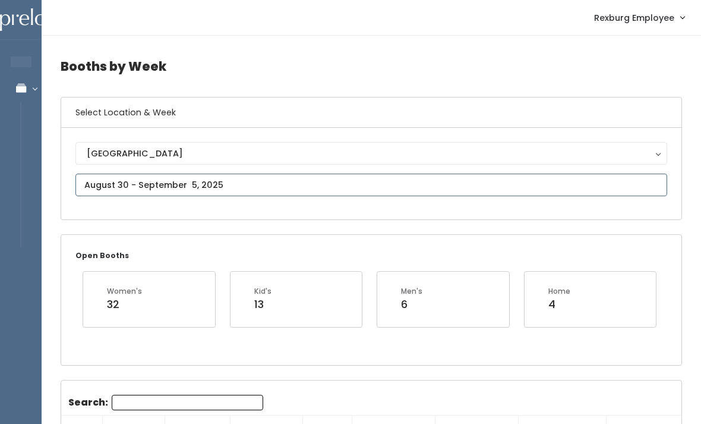
click at [149, 181] on input "text" at bounding box center [371, 184] width 592 height 23
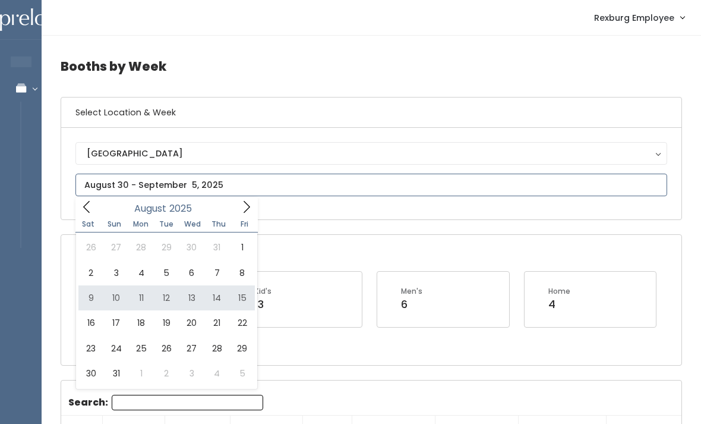
type input "August 9 to August 15"
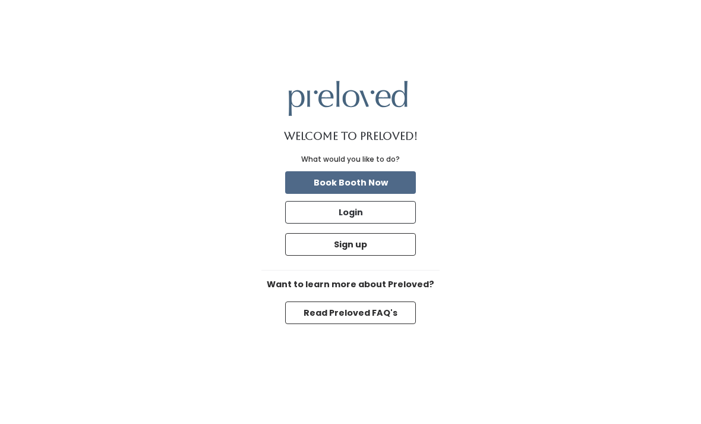
click at [389, 223] on button "Login" at bounding box center [350, 212] width 131 height 23
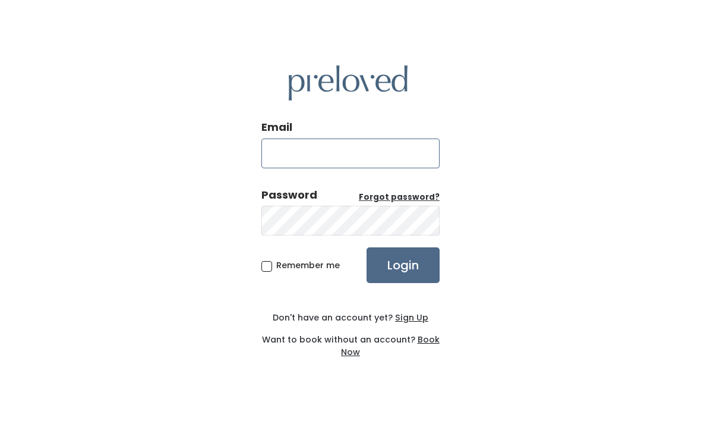
type input "rexburg@preloved.love"
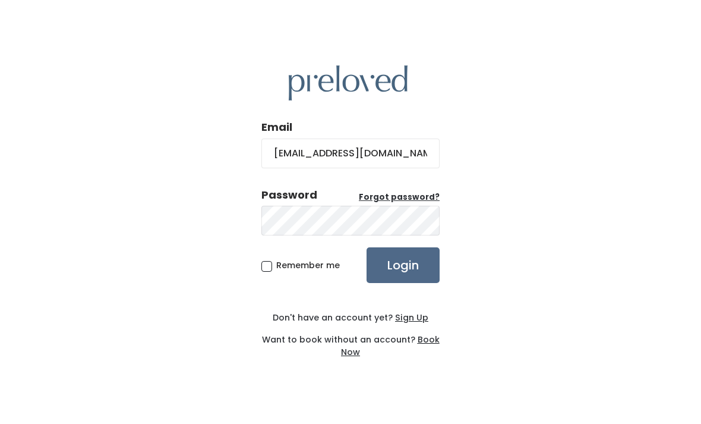
click at [403, 283] on input "Login" at bounding box center [403, 265] width 73 height 36
click at [427, 278] on input "Login" at bounding box center [403, 265] width 73 height 36
click at [409, 282] on input "Login" at bounding box center [403, 265] width 73 height 36
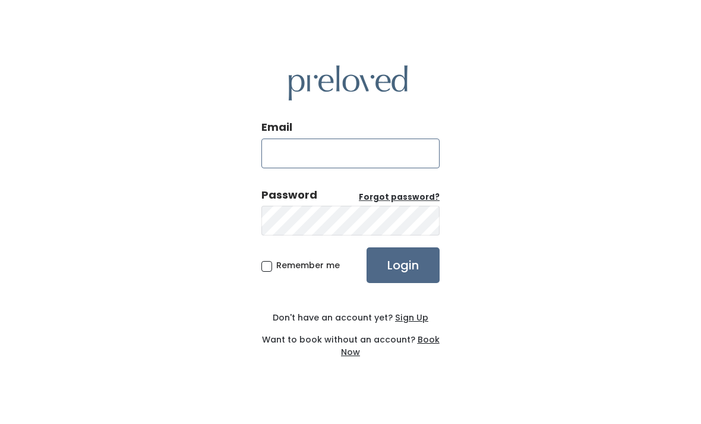
type input "[EMAIL_ADDRESS][DOMAIN_NAME]"
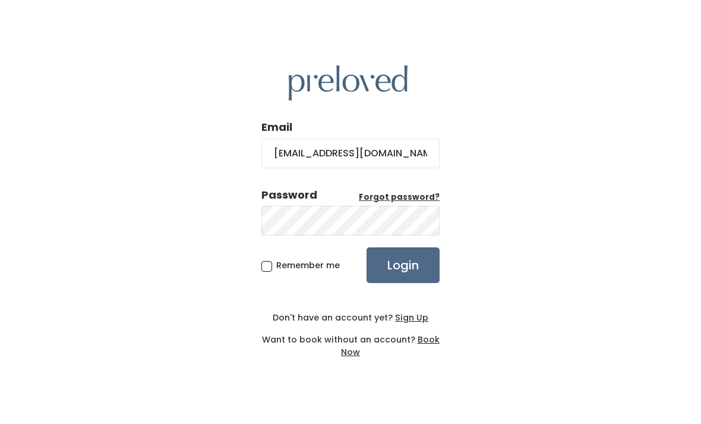
click at [385, 283] on input "Login" at bounding box center [403, 265] width 73 height 36
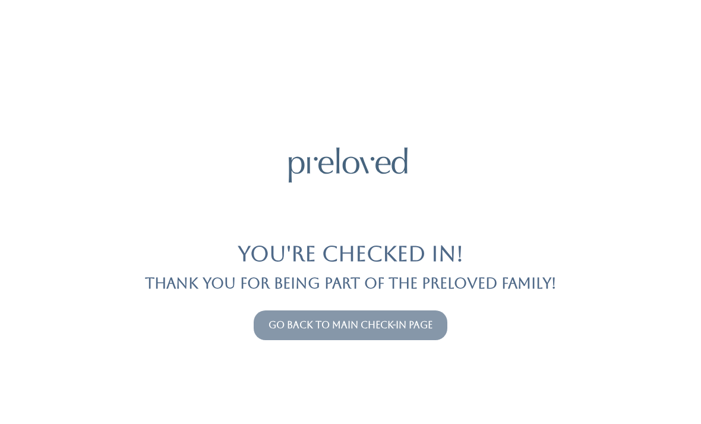
click at [406, 319] on link "Go back to main check-in page" at bounding box center [351, 324] width 164 height 11
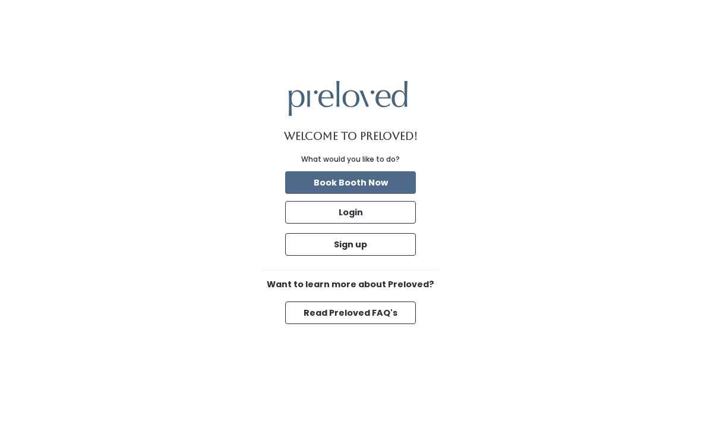
click at [388, 223] on button "Login" at bounding box center [350, 212] width 131 height 23
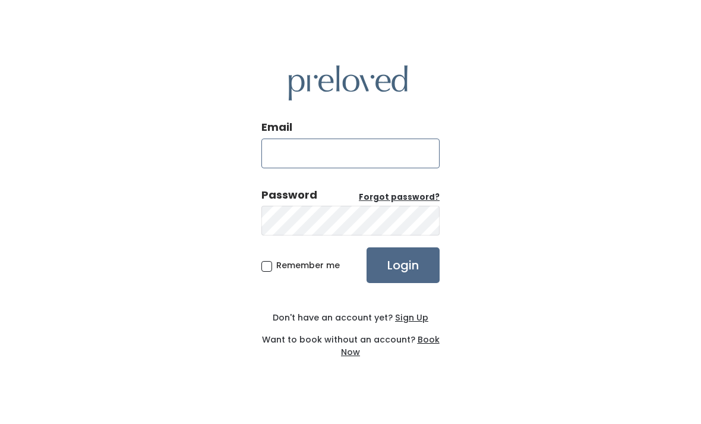
type input "[EMAIL_ADDRESS][DOMAIN_NAME]"
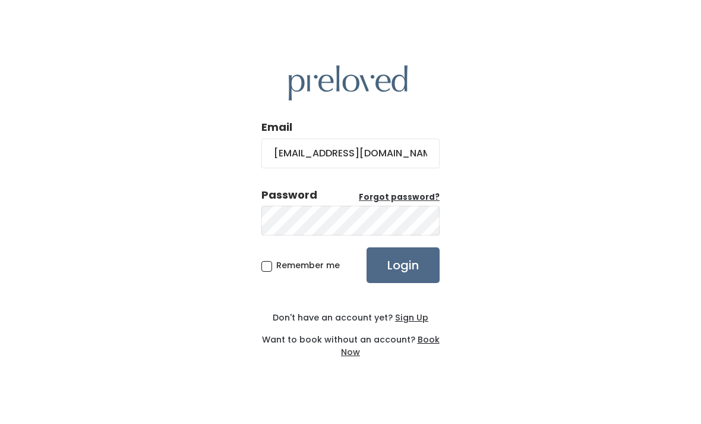
click at [410, 282] on input "Login" at bounding box center [403, 265] width 73 height 36
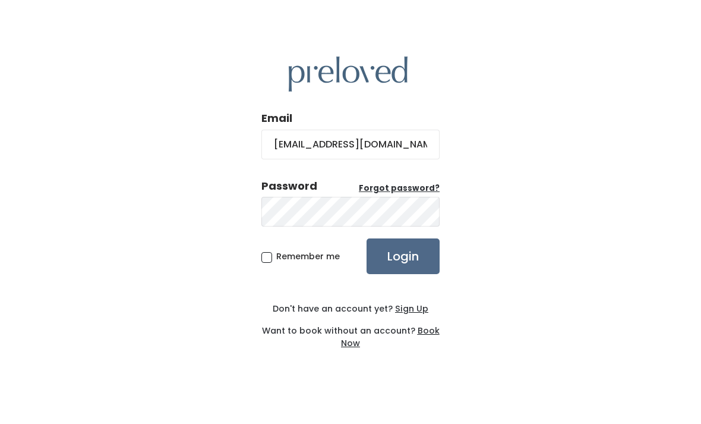
scroll to position [9, 0]
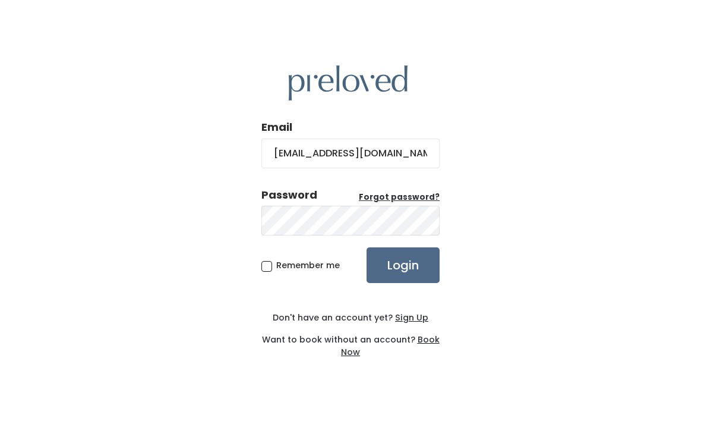
click at [410, 261] on input "Login" at bounding box center [403, 265] width 73 height 36
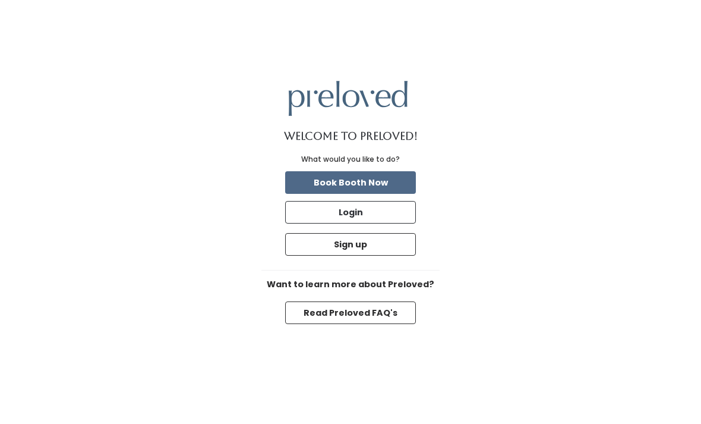
click at [378, 223] on button "Login" at bounding box center [350, 212] width 131 height 23
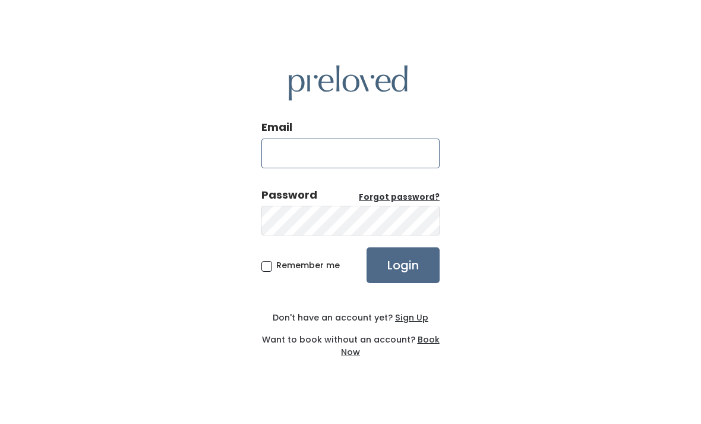
type input "[EMAIL_ADDRESS][DOMAIN_NAME]"
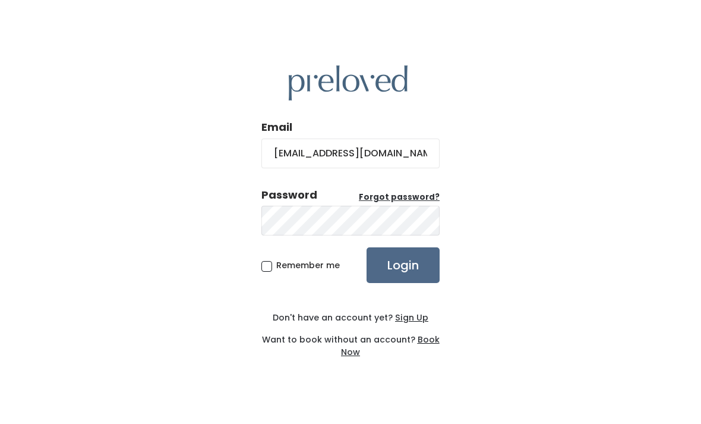
click at [409, 283] on input "Login" at bounding box center [403, 265] width 73 height 36
